Goal: Obtain resource: Download file/media

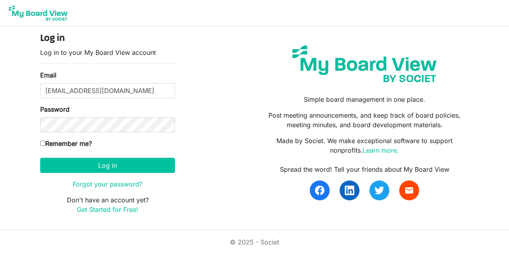
click at [103, 89] on input "[EMAIL_ADDRESS][DOMAIN_NAME]" at bounding box center [107, 90] width 135 height 15
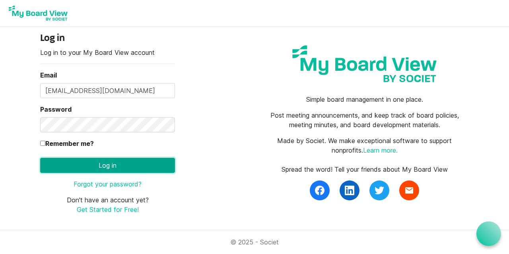
click at [52, 164] on button "Log in" at bounding box center [107, 165] width 135 height 15
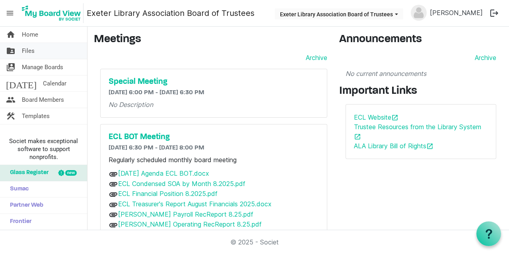
click at [37, 55] on link "folder_shared Files" at bounding box center [43, 51] width 87 height 16
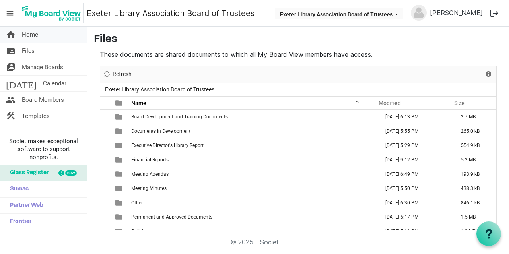
click at [37, 37] on span "Home" at bounding box center [30, 35] width 16 height 16
click at [379, 103] on span "Modified" at bounding box center [390, 103] width 22 height 6
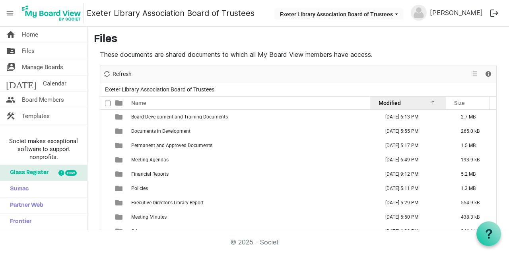
click at [379, 103] on span "Modified" at bounding box center [390, 103] width 22 height 6
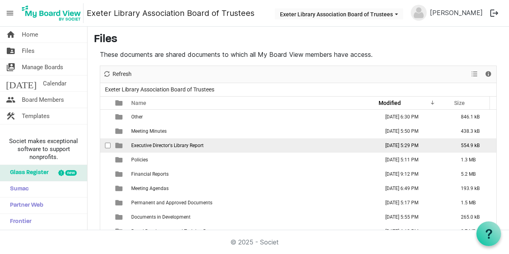
click at [181, 144] on span "Executive Director's Library Report" at bounding box center [167, 146] width 72 height 6
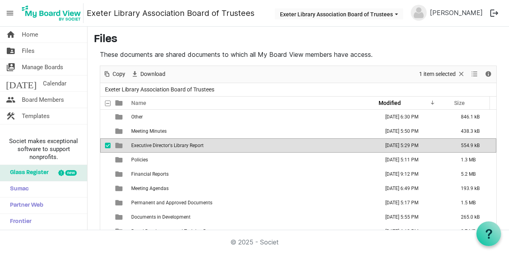
click at [168, 144] on span "Executive Director's Library Report" at bounding box center [167, 146] width 72 height 6
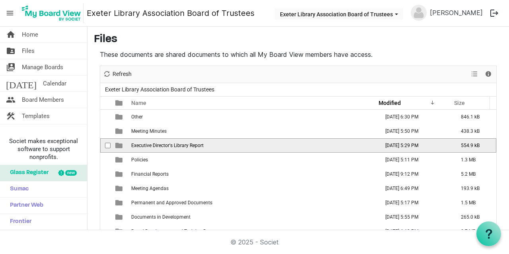
click at [168, 144] on span "Executive Director's Library Report" at bounding box center [167, 146] width 72 height 6
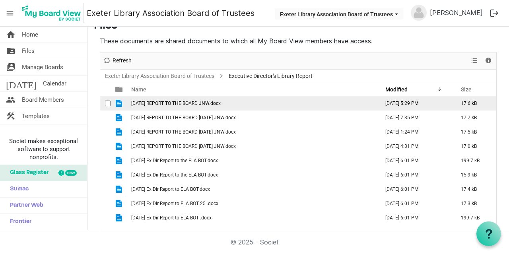
click at [200, 99] on td "[DATE] REPORT TO THE BOARD JNW.docx" at bounding box center [253, 103] width 248 height 14
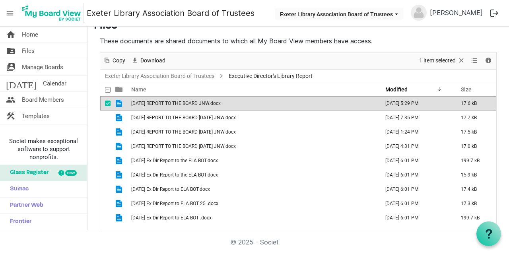
click at [108, 104] on span "checkbox" at bounding box center [108, 104] width 6 height 6
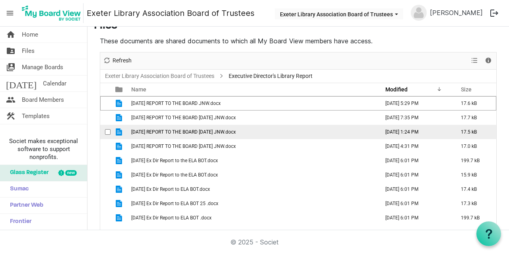
scroll to position [0, 0]
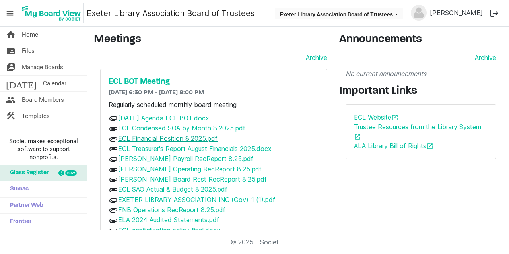
click at [191, 140] on link "ECL Financial Position 8.2025.pdf" at bounding box center [167, 139] width 99 height 8
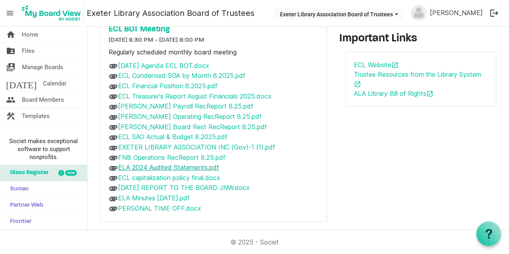
click at [166, 164] on link "ELA 2024 Audited Statements.pdf" at bounding box center [168, 168] width 101 height 8
click at [193, 143] on link "EXETER LIBRARY ASSOCIATION INC (Gov)-1 (1).pdf" at bounding box center [196, 147] width 157 height 8
